Goal: Task Accomplishment & Management: Manage account settings

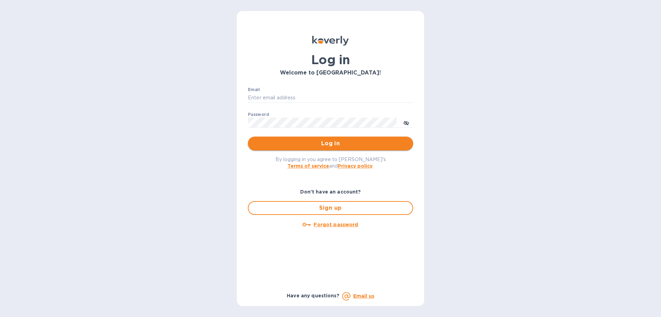
type input "ap@justrytfoods.com"
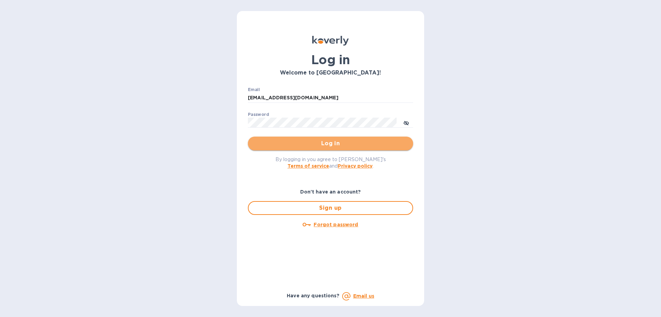
click at [387, 143] on span "Log in" at bounding box center [331, 143] width 154 height 8
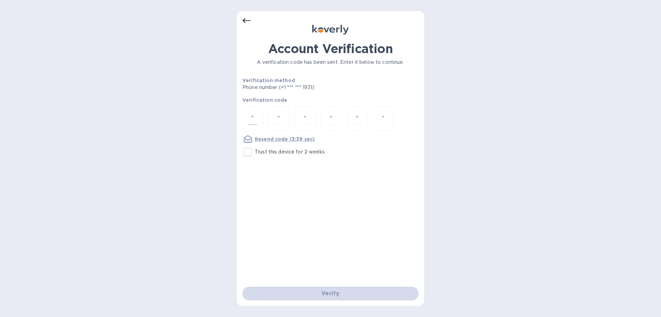
click at [248, 119] on div at bounding box center [252, 118] width 21 height 24
type input "8"
type input "2"
type input "1"
type input "6"
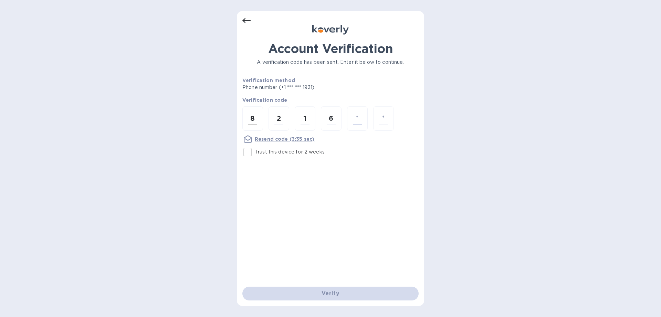
type input "9"
type input "4"
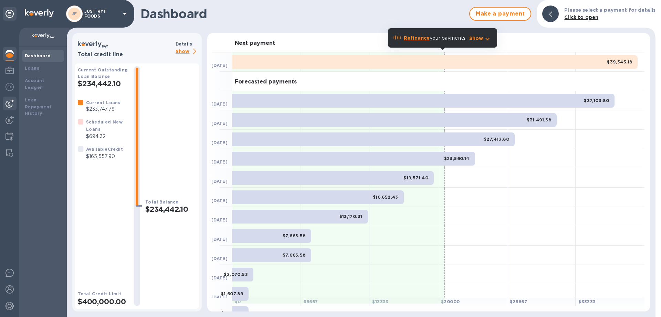
click at [13, 103] on div at bounding box center [10, 103] width 14 height 14
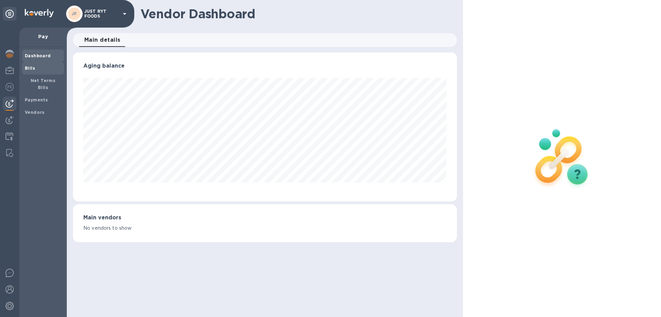
scroll to position [149, 384]
click at [32, 67] on b "Bills" at bounding box center [30, 67] width 10 height 5
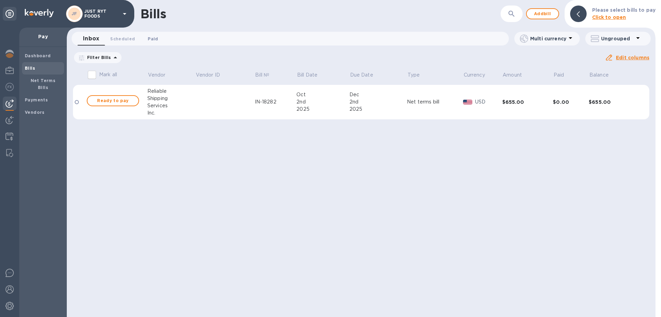
click at [151, 38] on span "Paid 0" at bounding box center [153, 38] width 10 height 7
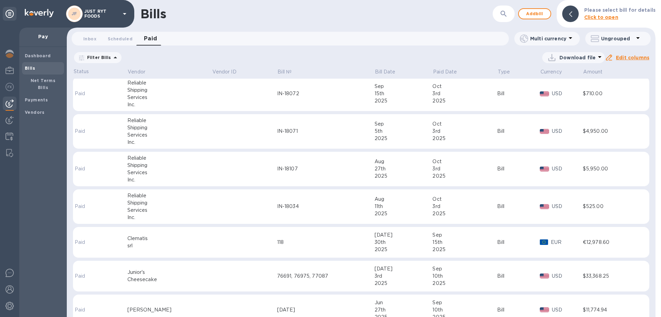
scroll to position [138, 0]
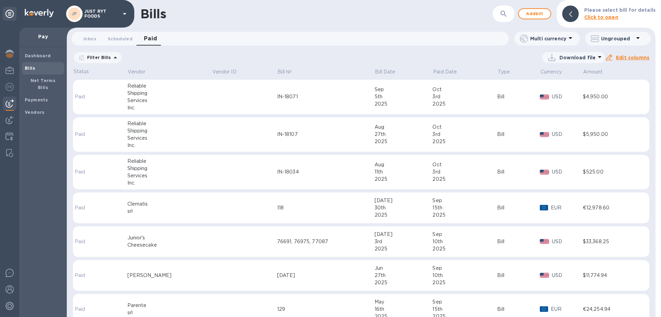
click at [233, 196] on td at bounding box center [244, 207] width 65 height 31
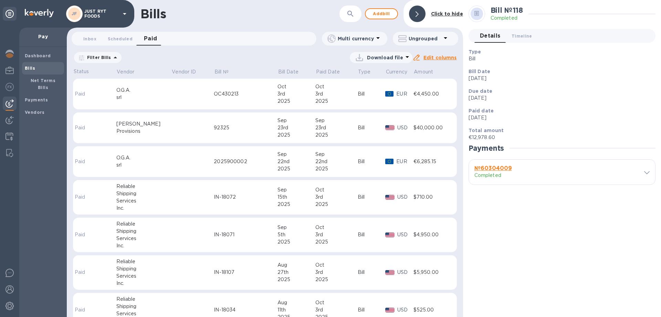
click at [0, 0] on icon at bounding box center [0, 0] width 0 height 0
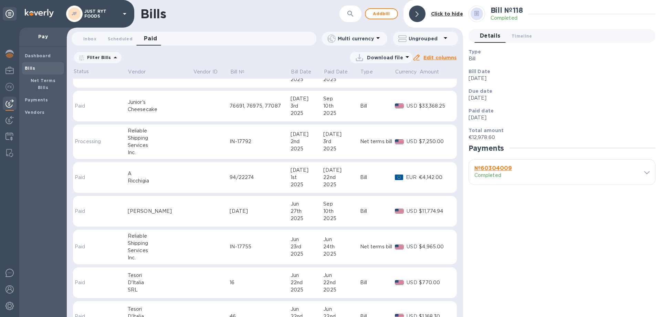
scroll to position [517, 0]
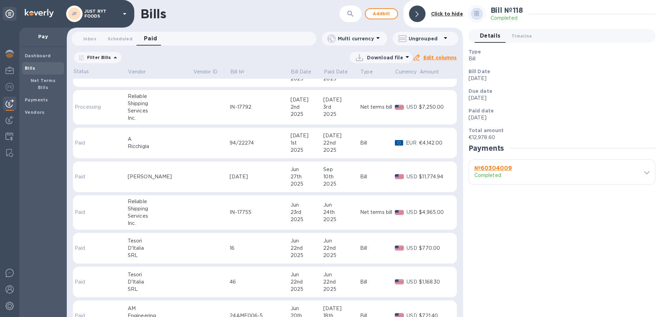
click at [247, 283] on div "46" at bounding box center [260, 281] width 61 height 7
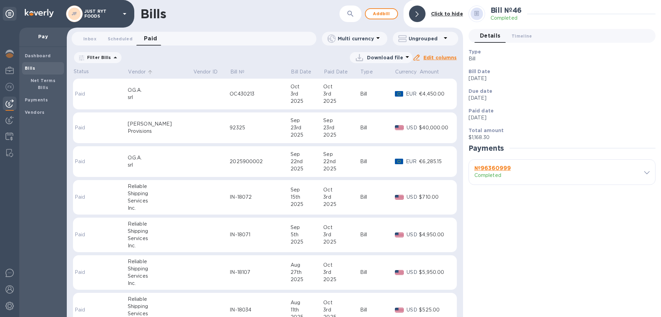
click at [138, 71] on p "Vendor" at bounding box center [137, 71] width 18 height 7
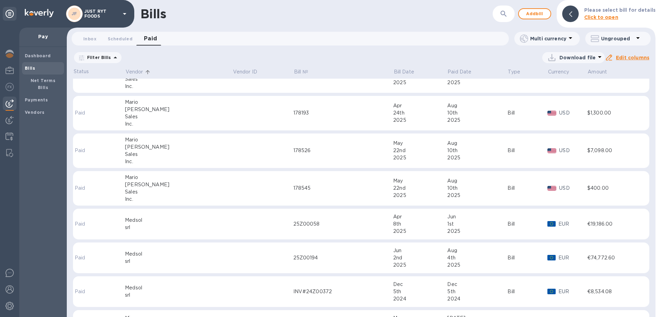
scroll to position [3238, 0]
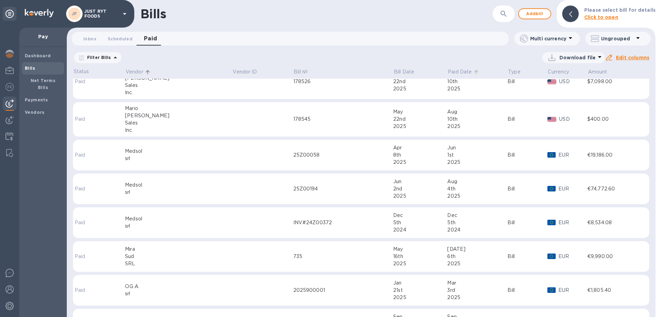
click at [448, 72] on p "Paid Date" at bounding box center [460, 71] width 24 height 7
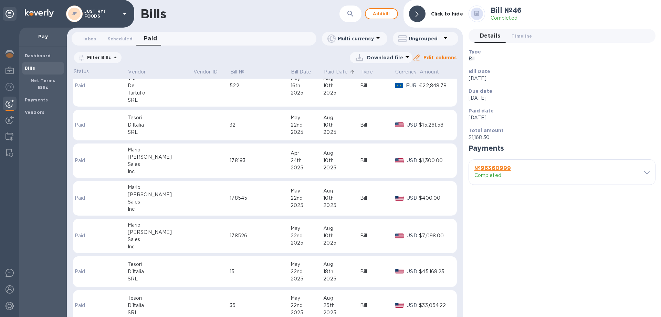
scroll to position [5156, 0]
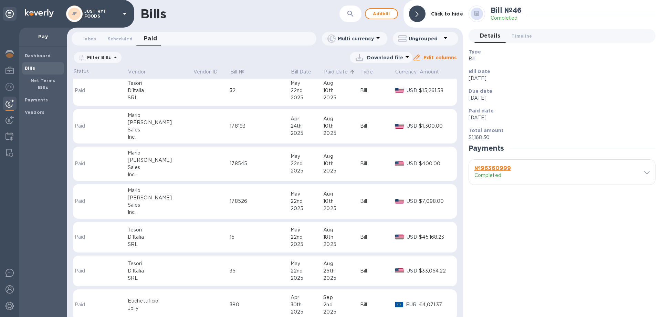
click at [305, 243] on div "2025" at bounding box center [307, 243] width 33 height 7
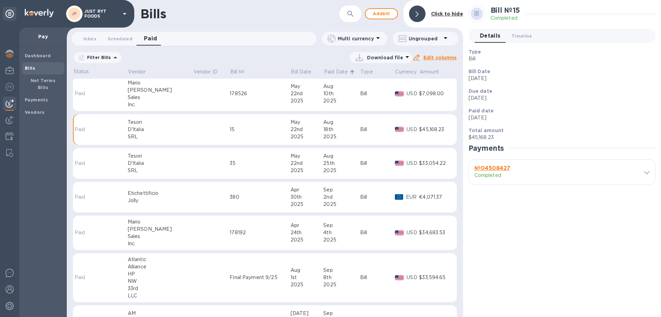
scroll to position [5271, 0]
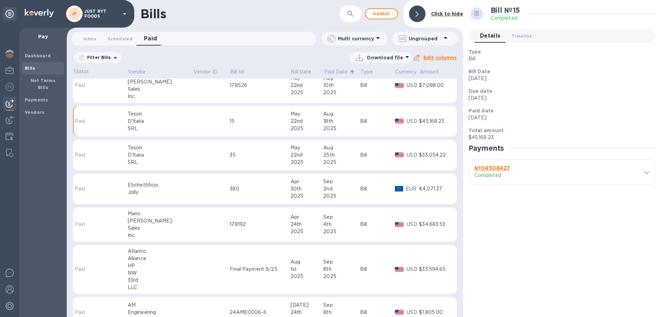
click at [466, 291] on div "Bill № 15 Completed Details 0 Timeline 0 Type Bill Bill Date [DATE] Due date [D…" at bounding box center [562, 158] width 198 height 317
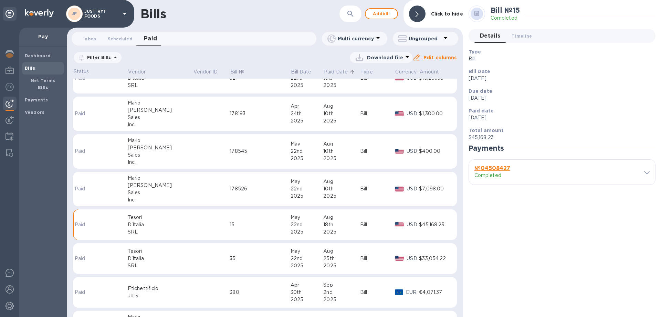
scroll to position [5134, 0]
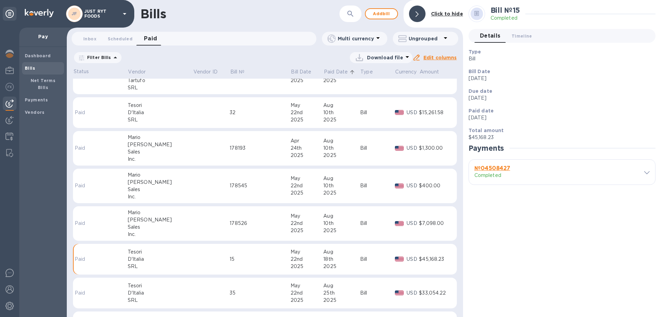
click at [528, 258] on div "Bill № 15 Completed Details 0 Timeline 0 Type Bill Bill Date [DATE] Due date [D…" at bounding box center [562, 158] width 198 height 317
